Goal: Task Accomplishment & Management: Use online tool/utility

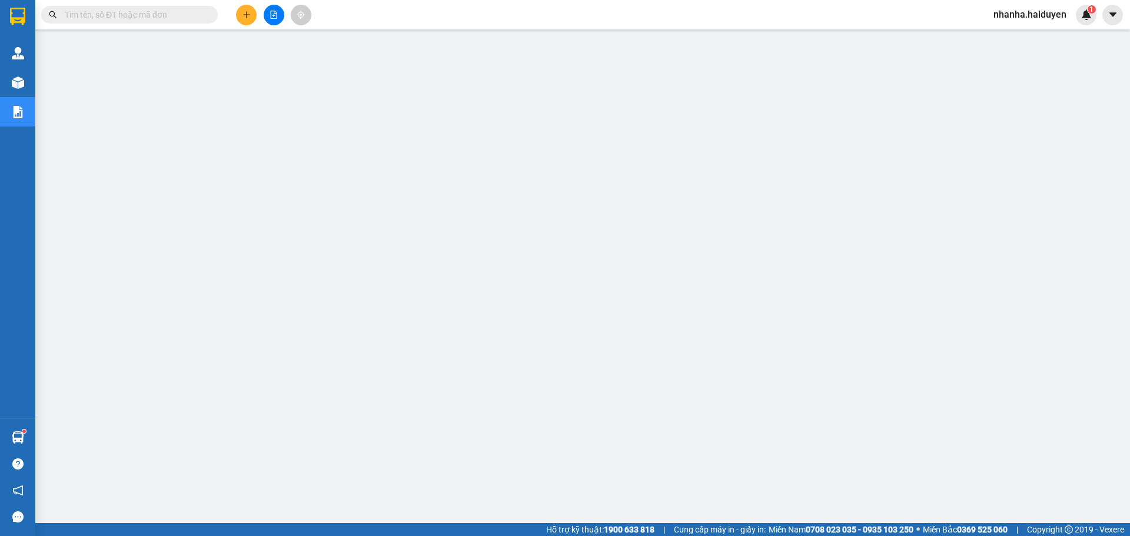
click at [276, 19] on button at bounding box center [274, 15] width 21 height 21
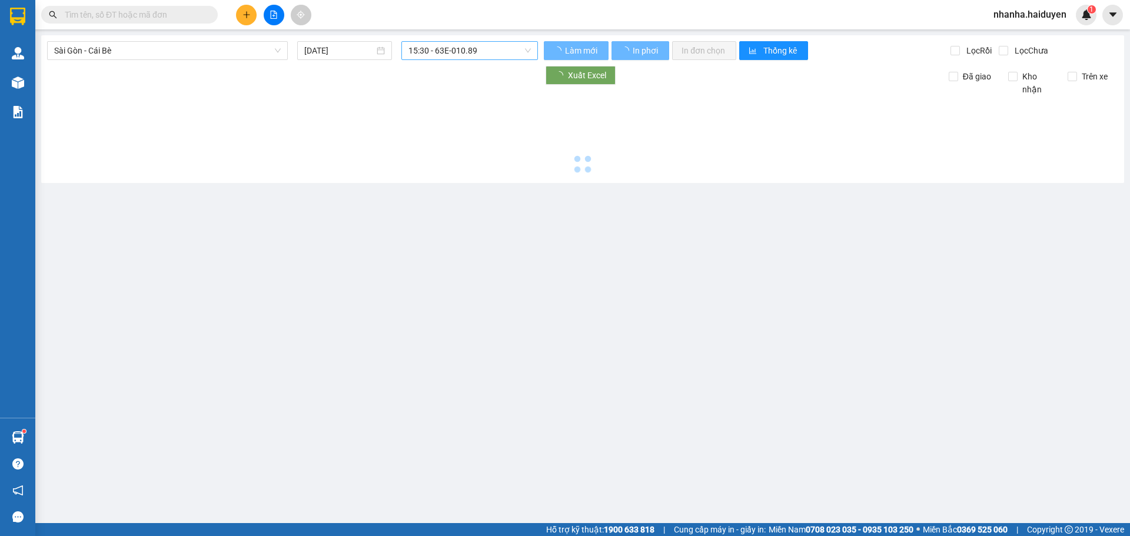
drag, startPoint x: 452, startPoint y: 52, endPoint x: 448, endPoint y: 58, distance: 7.2
click at [451, 54] on span "15:30 - 63E-010.89" at bounding box center [469, 51] width 122 height 18
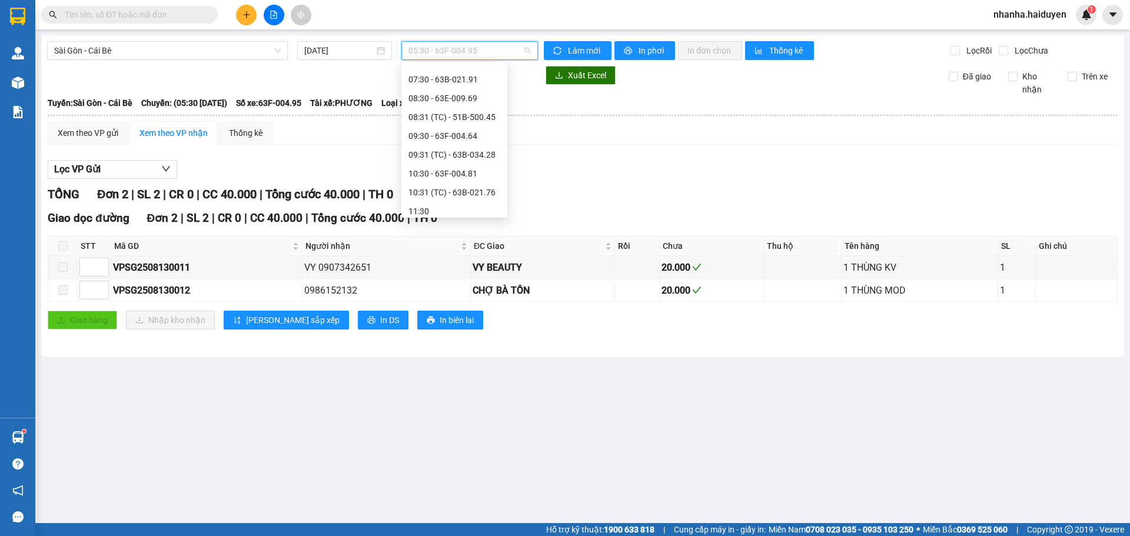
scroll to position [31, 0]
click at [464, 211] on div "10:31 (TC) - 63B-021.76" at bounding box center [454, 213] width 92 height 13
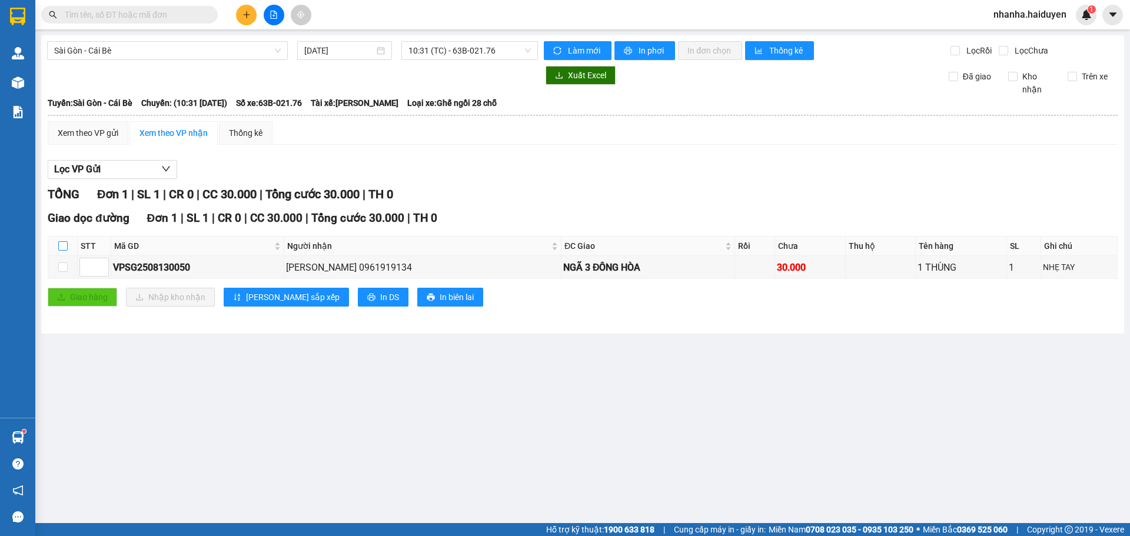
click at [67, 246] on input "checkbox" at bounding box center [62, 245] width 9 height 9
checkbox input "true"
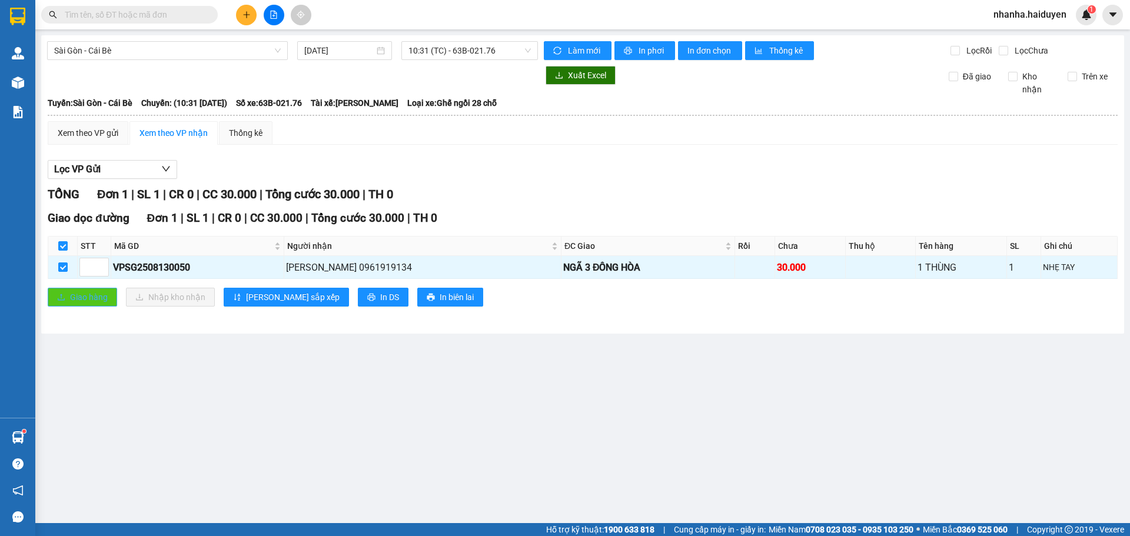
click at [84, 295] on span "Giao hàng" at bounding box center [89, 297] width 38 height 13
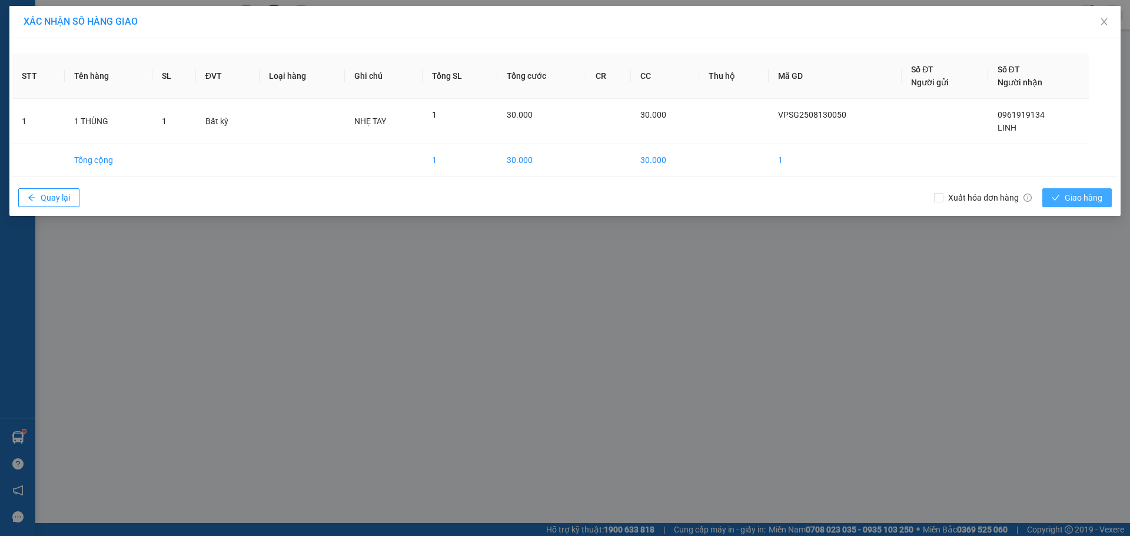
click at [1091, 197] on span "Giao hàng" at bounding box center [1084, 197] width 38 height 13
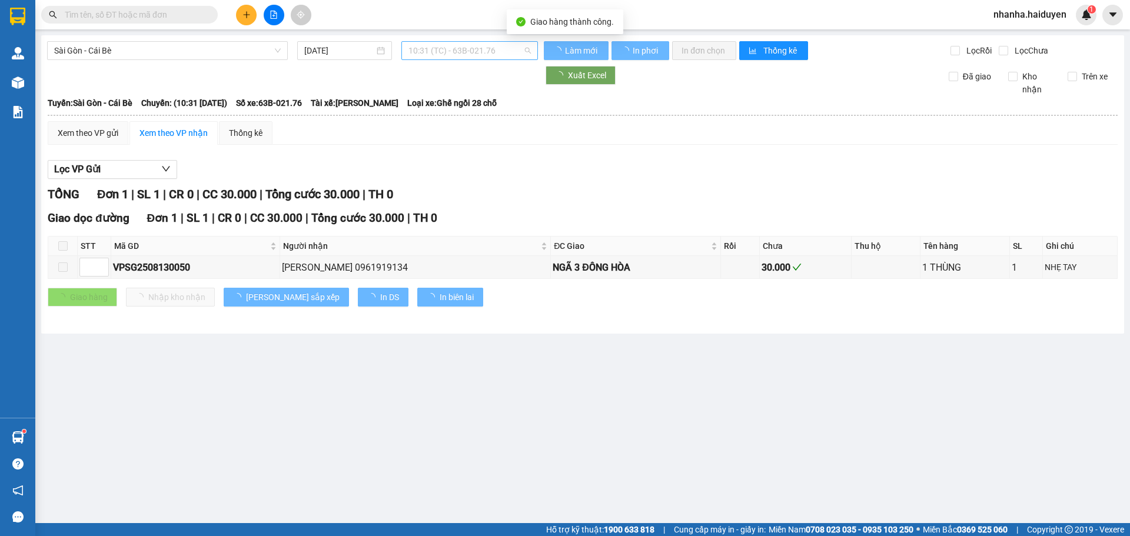
click at [440, 48] on span "10:31 (TC) - 63B-021.76" at bounding box center [469, 51] width 122 height 18
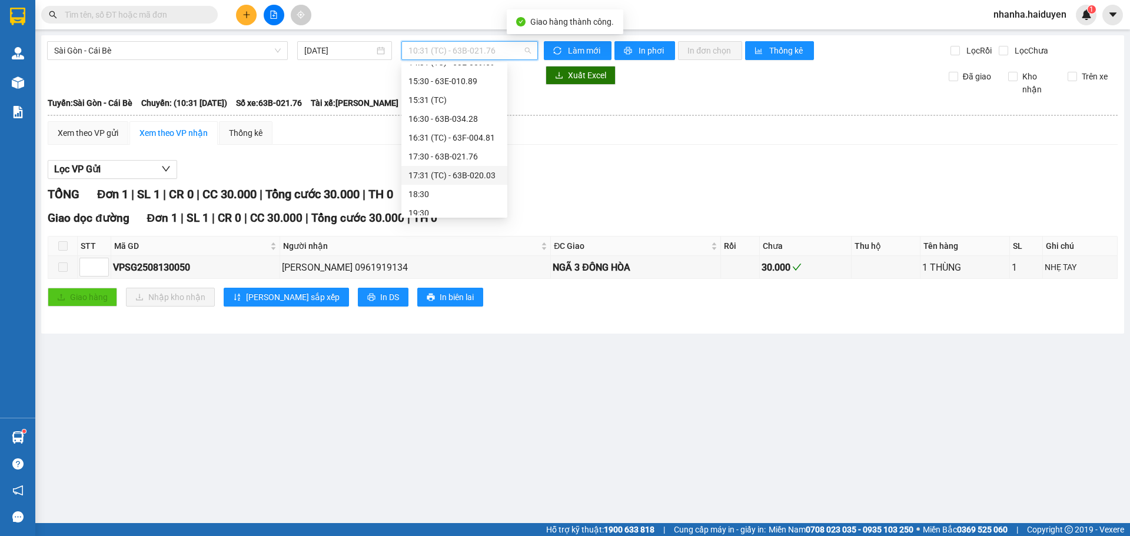
scroll to position [339, 0]
click at [446, 148] on div "17:30 - 63B-021.76" at bounding box center [454, 149] width 92 height 13
